Goal: Task Accomplishment & Management: Use online tool/utility

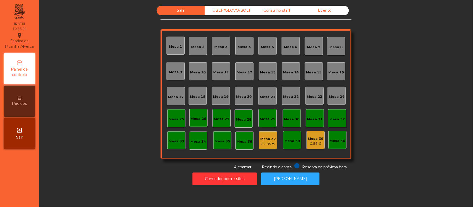
click at [410, 88] on div "Sala UBER/GLOVO/BOLT Consumo staff Evento [GEOGRAPHIC_DATA] 2 [GEOGRAPHIC_DATA]…" at bounding box center [256, 88] width 420 height 164
click at [372, 80] on div "Sala UBER/GLOVO/BOLT Consumo staff Evento [GEOGRAPHIC_DATA] 2 [GEOGRAPHIC_DATA]…" at bounding box center [256, 88] width 420 height 164
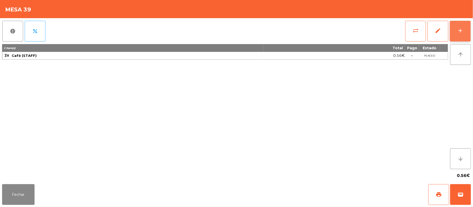
click at [459, 33] on div "add" at bounding box center [460, 31] width 6 height 6
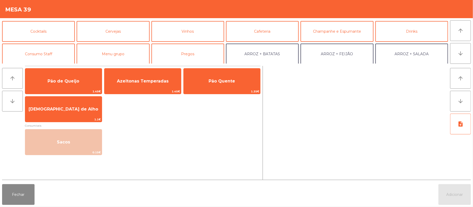
scroll to position [27, 0]
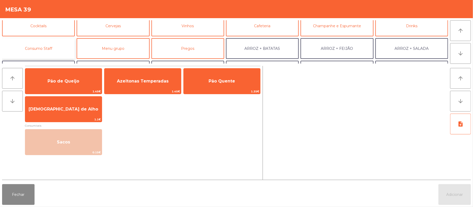
click at [61, 52] on button "Consumo Staff" at bounding box center [38, 48] width 73 height 21
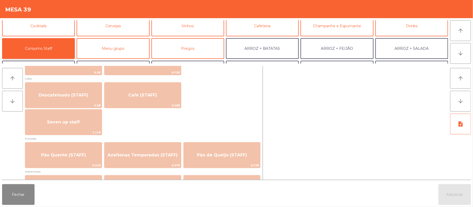
scroll to position [301, 0]
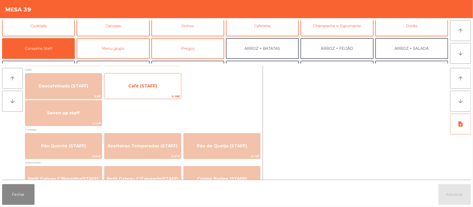
click at [152, 88] on span "Café (STAFF)" at bounding box center [142, 86] width 29 height 5
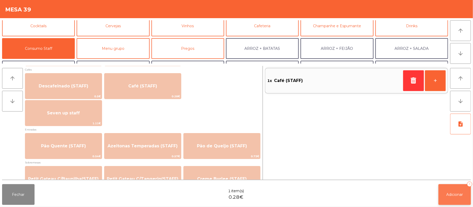
click at [454, 192] on span "Adicionar" at bounding box center [454, 194] width 17 height 5
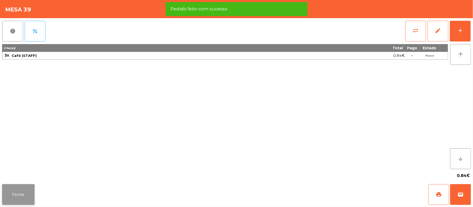
click at [19, 196] on button "Fechar" at bounding box center [18, 194] width 32 height 21
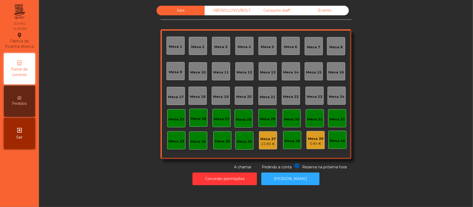
click at [315, 142] on div "0.84 €" at bounding box center [316, 143] width 16 height 5
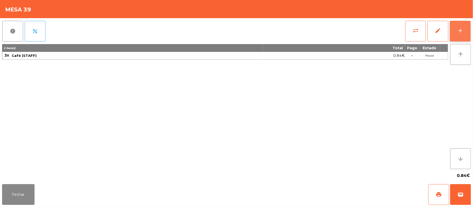
click at [451, 39] on button "add" at bounding box center [460, 31] width 21 height 21
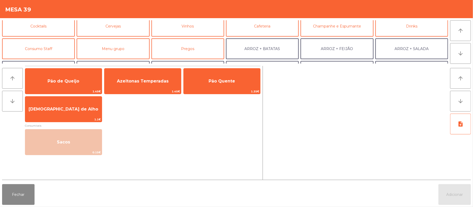
scroll to position [38, 0]
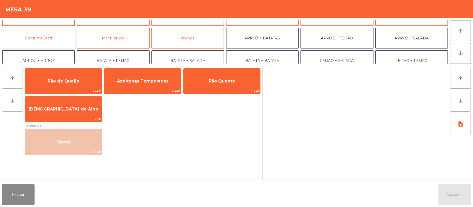
click at [50, 39] on button "Consumo Staff" at bounding box center [38, 38] width 73 height 21
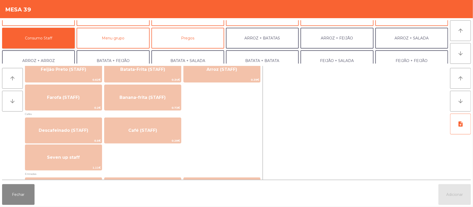
scroll to position [261, 0]
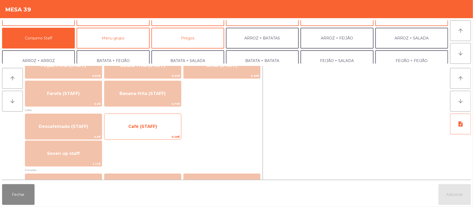
click at [155, 128] on span "Café (STAFF)" at bounding box center [142, 126] width 29 height 5
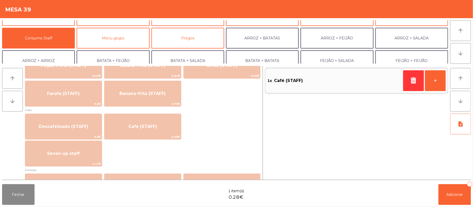
click at [294, 138] on div "1x Café (STAFF) +" at bounding box center [356, 123] width 183 height 114
click at [450, 192] on span "Adicionar" at bounding box center [454, 194] width 17 height 5
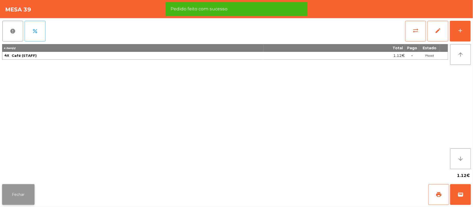
click at [24, 187] on button "Fechar" at bounding box center [18, 194] width 32 height 21
